Goal: Obtain resource: Download file/media

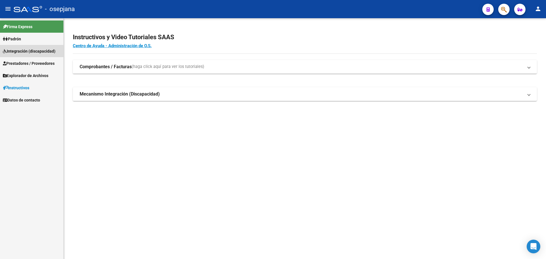
click at [28, 49] on span "Integración (discapacidad)" at bounding box center [29, 51] width 53 height 6
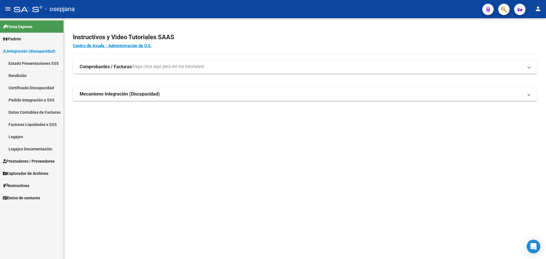
click at [16, 136] on link "Legajos" at bounding box center [31, 136] width 63 height 12
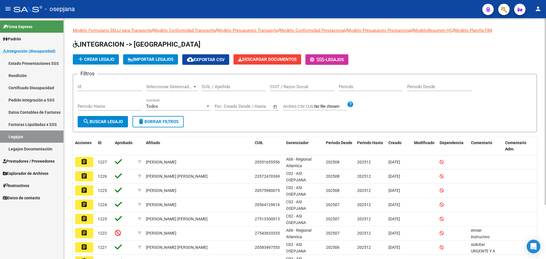
click at [225, 86] on input "CUIL / Apellido" at bounding box center [234, 86] width 64 height 5
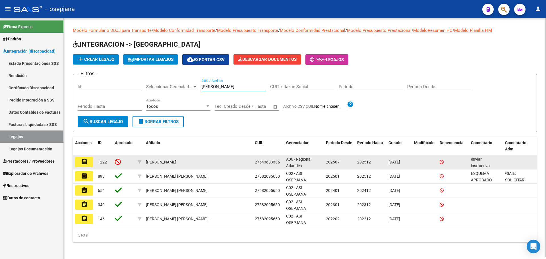
type input "[PERSON_NAME]"
click at [86, 160] on mat-icon "assignment" at bounding box center [84, 161] width 7 height 7
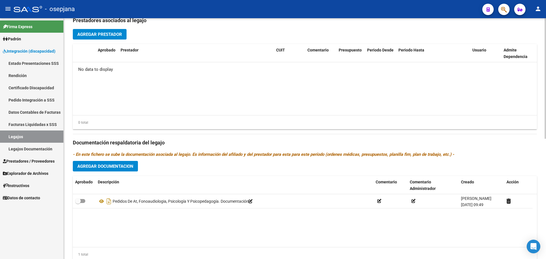
scroll to position [240, 0]
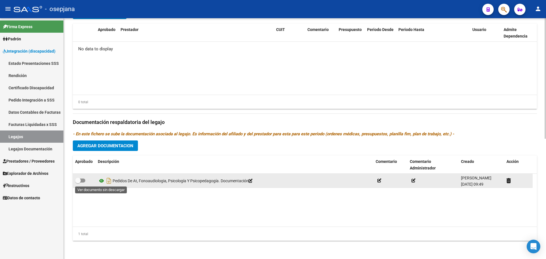
click at [100, 180] on icon at bounding box center [101, 180] width 7 height 7
click at [103, 180] on icon at bounding box center [101, 180] width 7 height 7
